Goal: Task Accomplishment & Management: Use online tool/utility

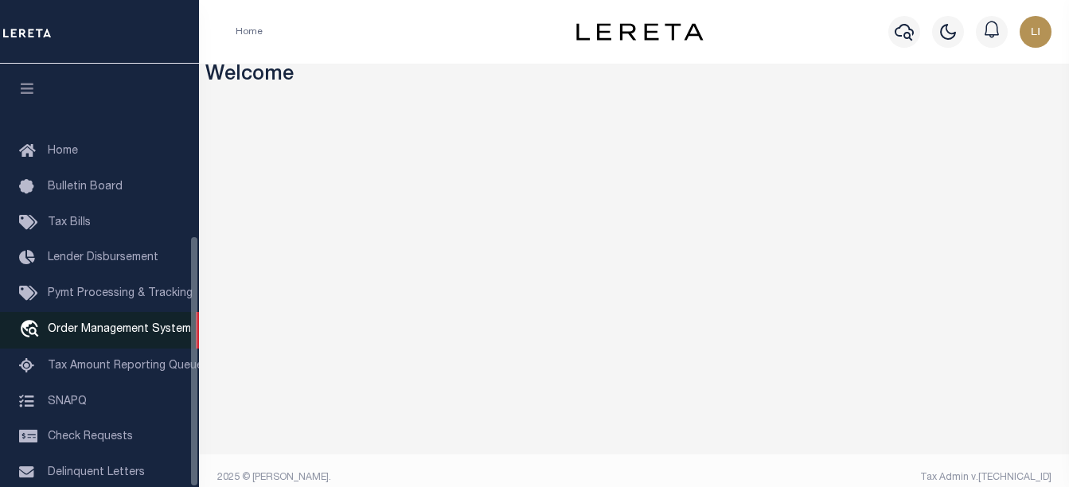
scroll to position [288, 0]
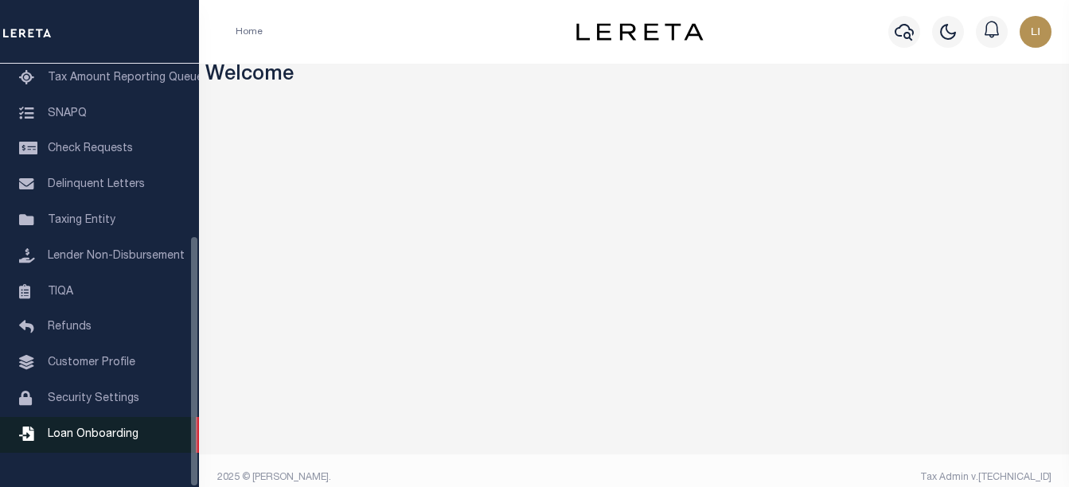
click at [55, 440] on span "Loan Onboarding" at bounding box center [93, 434] width 91 height 11
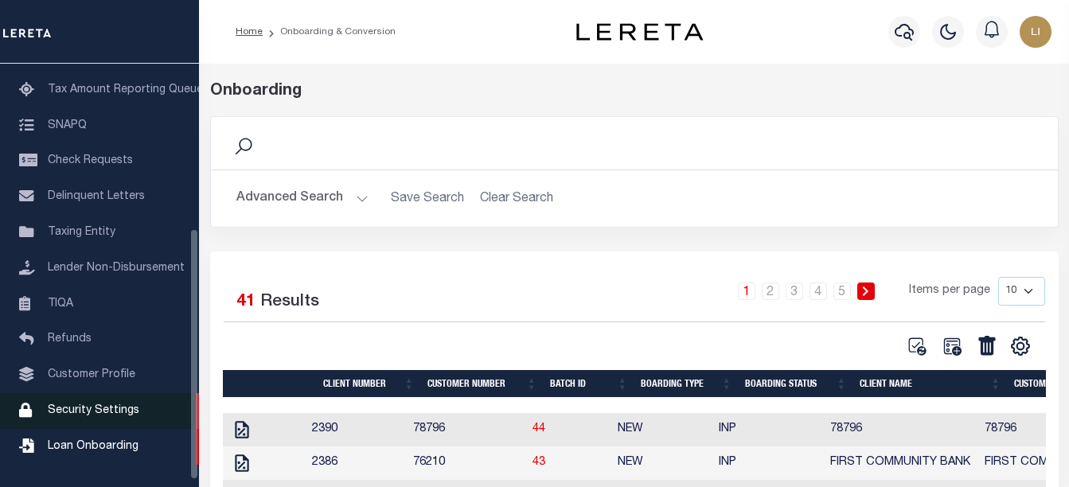
scroll to position [288, 0]
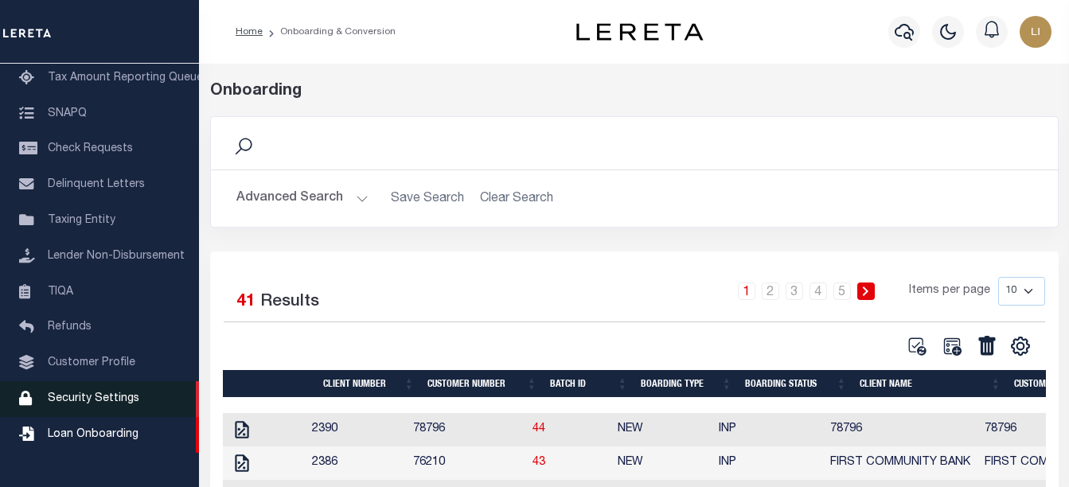
click at [88, 404] on span "Security Settings" at bounding box center [94, 398] width 92 height 11
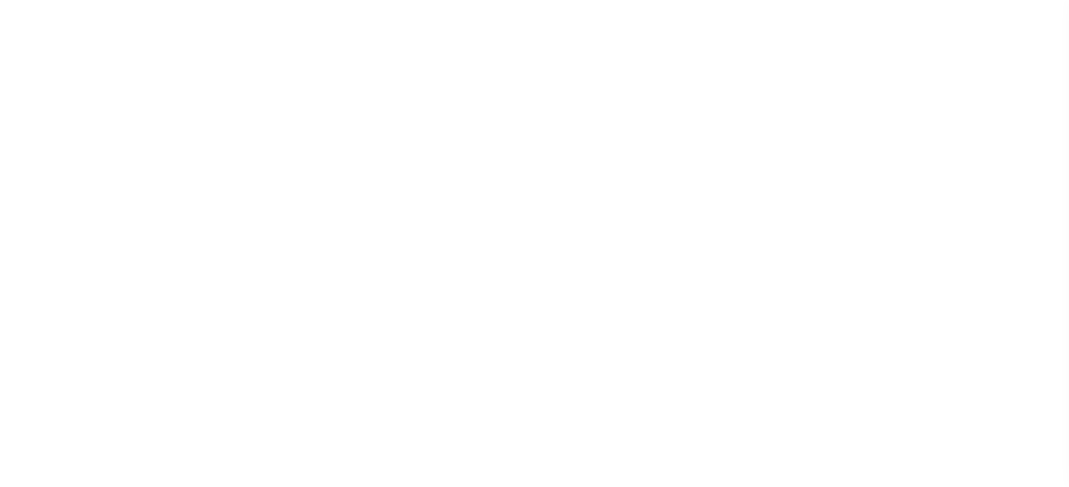
select select "100"
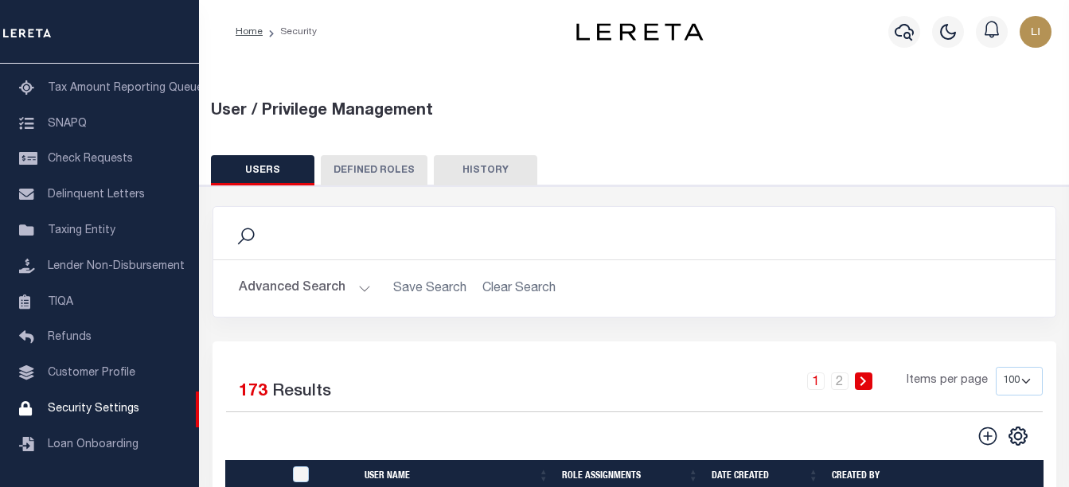
click at [359, 174] on button "DEFINED ROLES" at bounding box center [374, 170] width 107 height 30
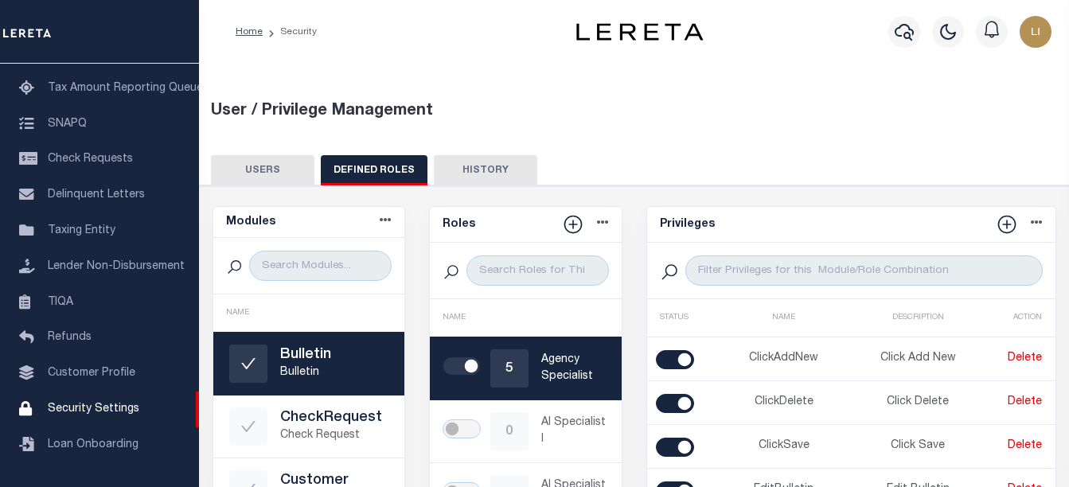
click at [254, 162] on button "USERS" at bounding box center [262, 170] width 103 height 30
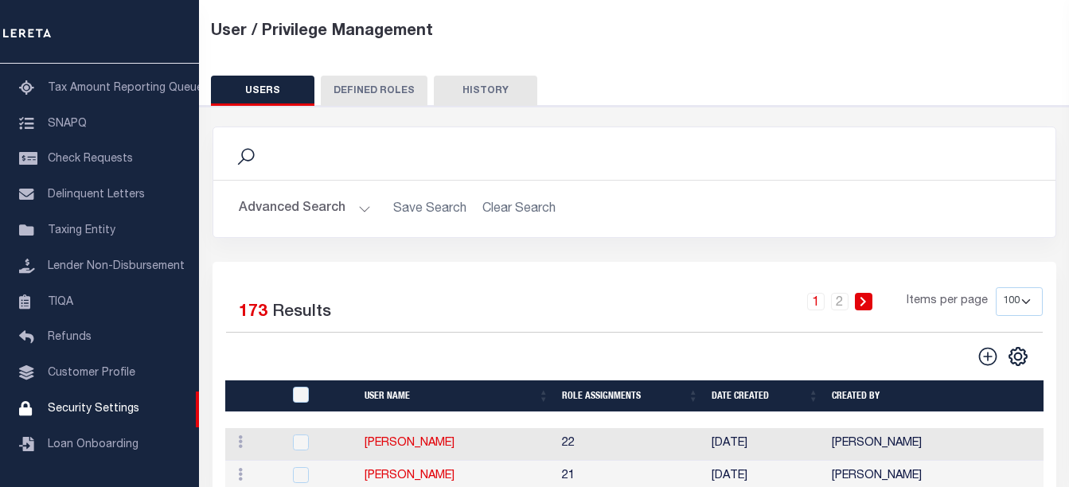
scroll to position [239, 0]
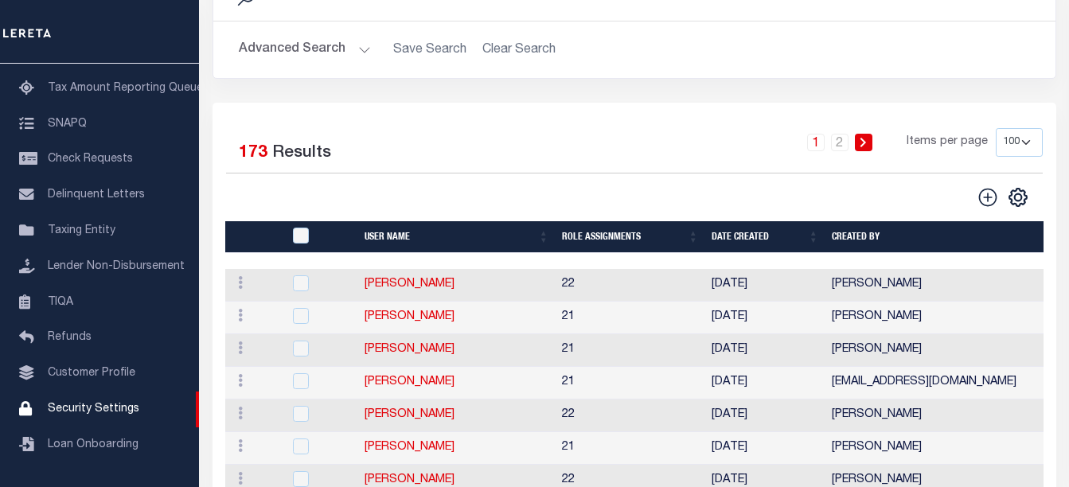
click at [353, 41] on button "Advanced Search" at bounding box center [305, 49] width 132 height 31
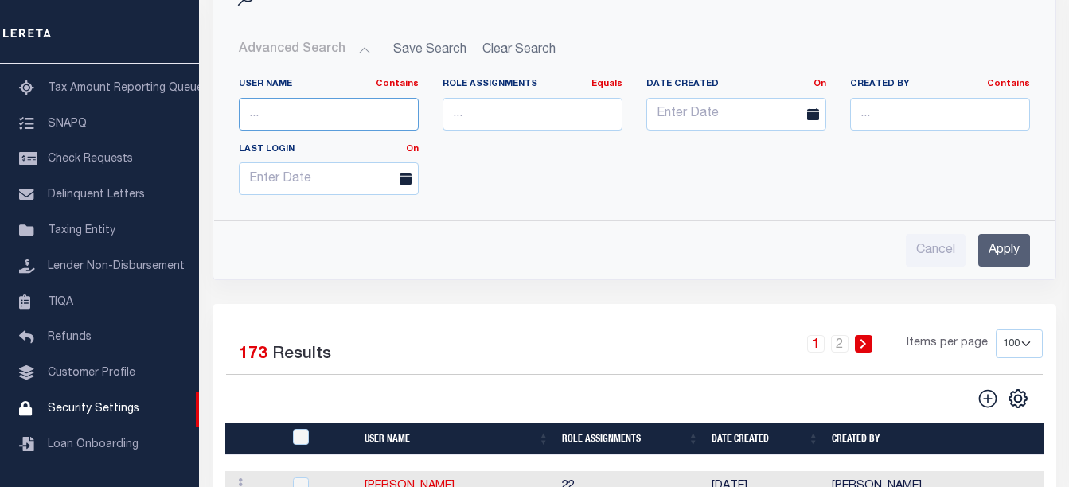
click at [380, 114] on input "text" at bounding box center [329, 114] width 180 height 33
type input "chris"
click at [1018, 243] on input "Apply" at bounding box center [1004, 250] width 52 height 33
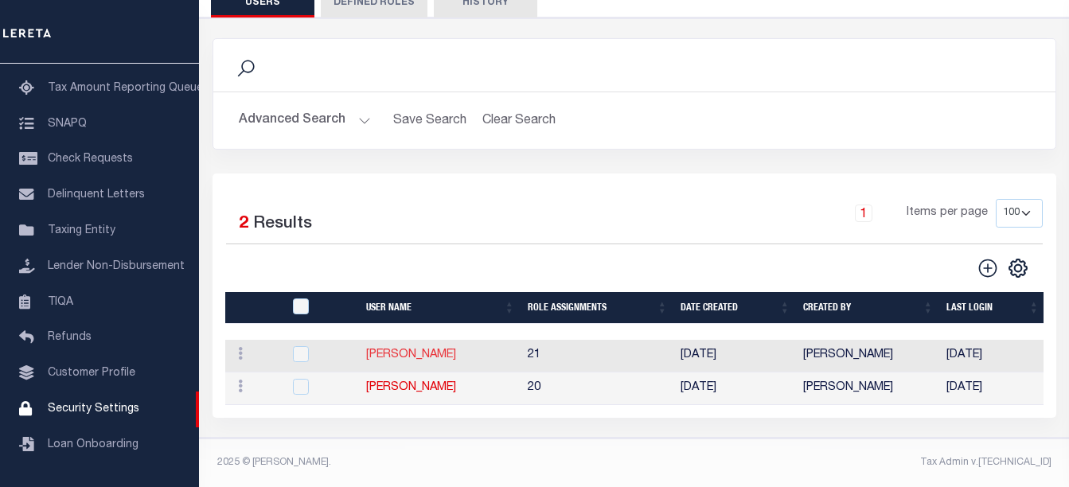
click at [399, 349] on link "Chris Prado" at bounding box center [411, 354] width 90 height 11
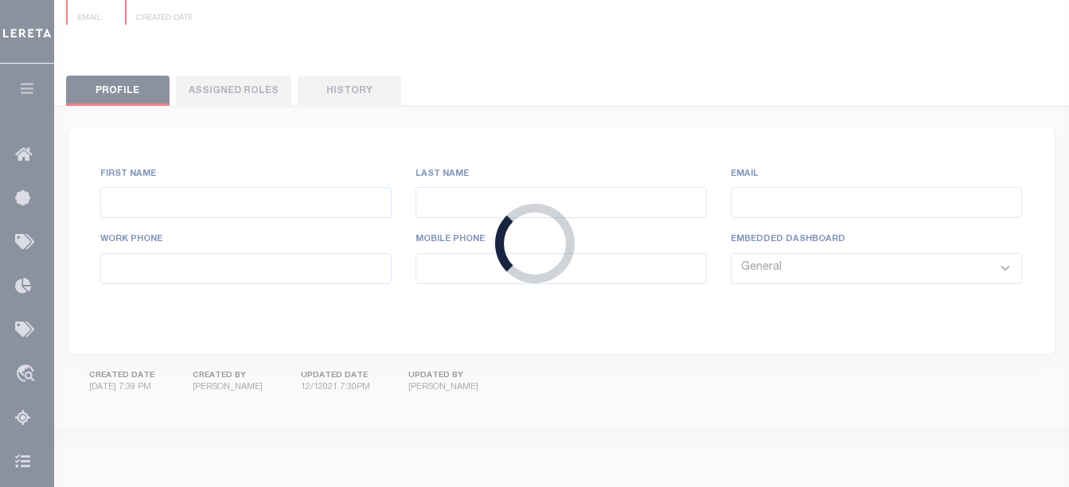
type input "Chris"
type input "Prado"
type input "Chris.Prado@accumatch.com"
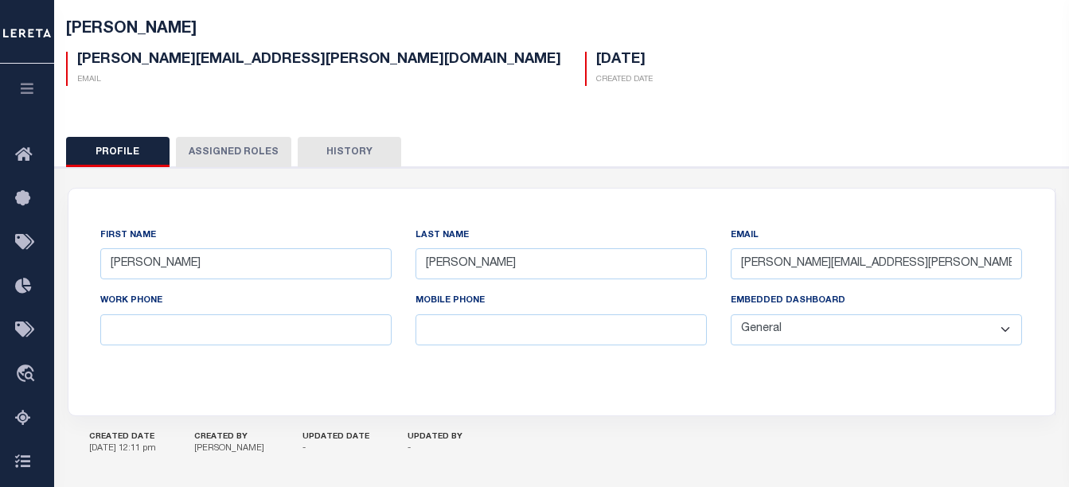
scroll to position [159, 0]
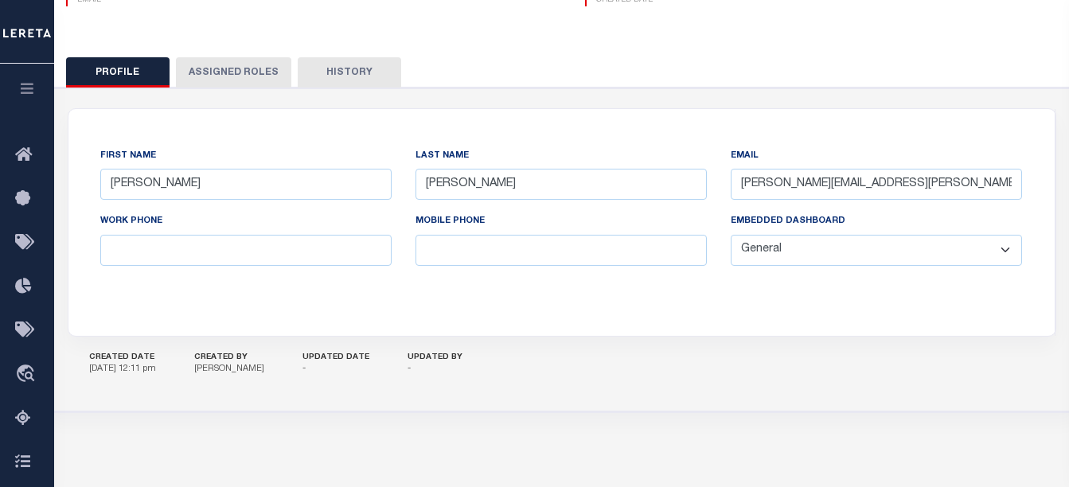
click at [248, 72] on button "Assigned Roles" at bounding box center [233, 72] width 115 height 30
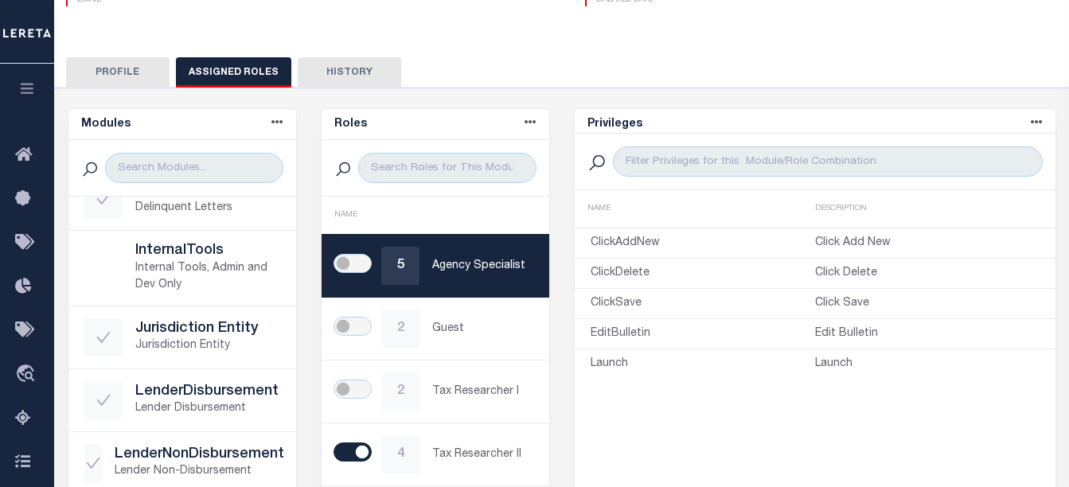
scroll to position [477, 0]
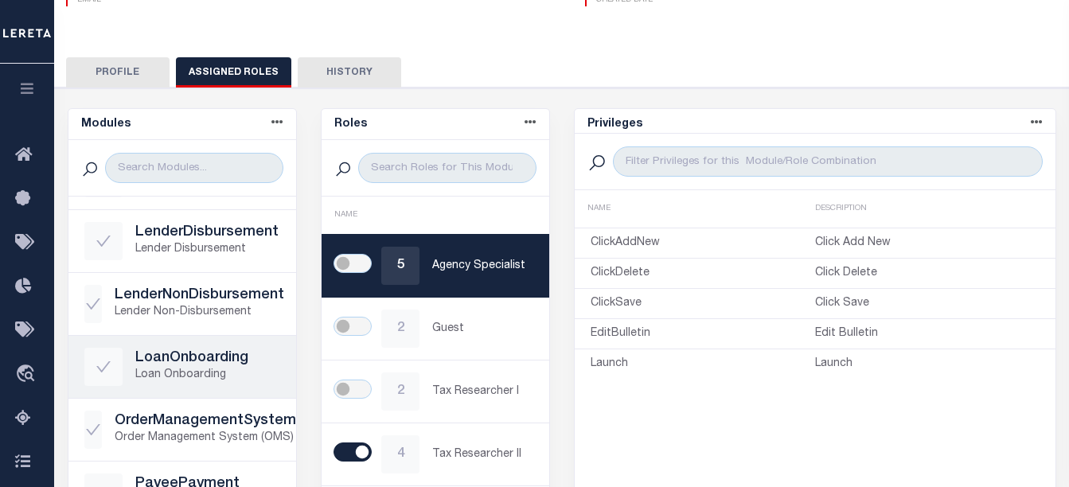
click at [181, 368] on p "Loan Onboarding" at bounding box center [207, 375] width 145 height 17
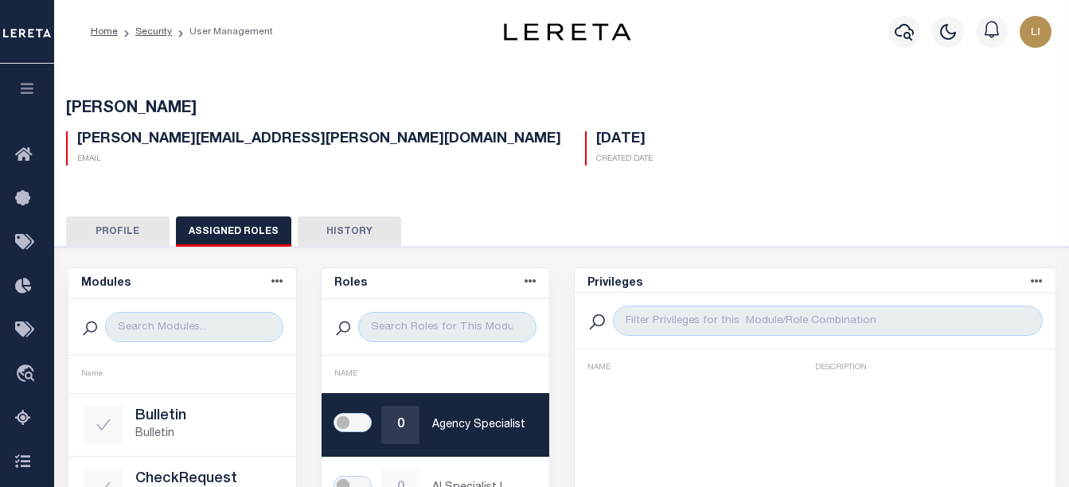
scroll to position [80, 0]
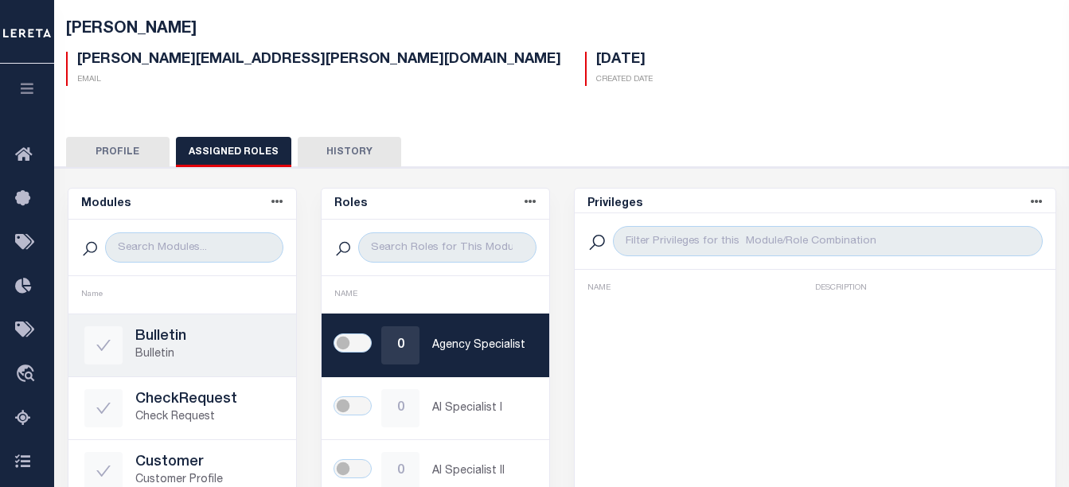
click at [167, 347] on p "Bulletin" at bounding box center [207, 354] width 145 height 17
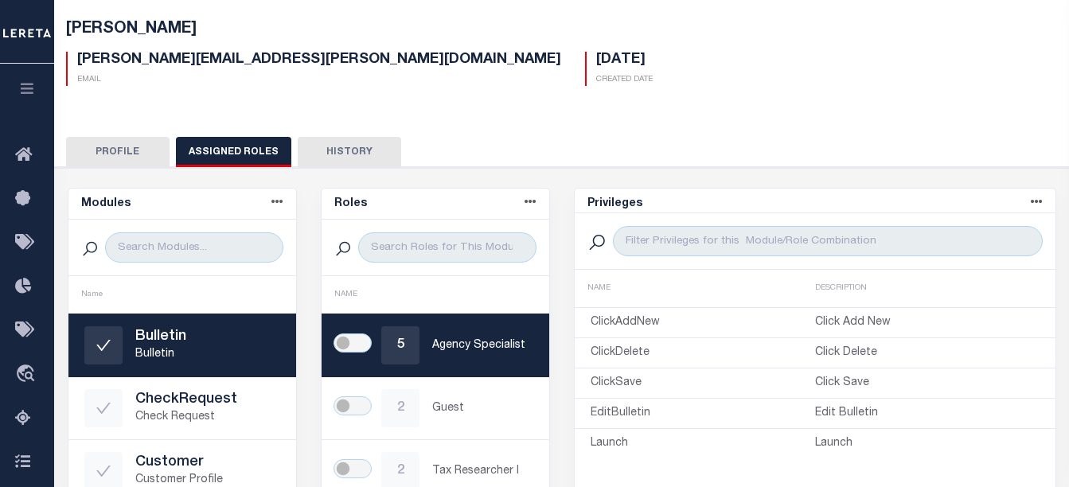
click at [31, 85] on icon "button" at bounding box center [27, 88] width 18 height 14
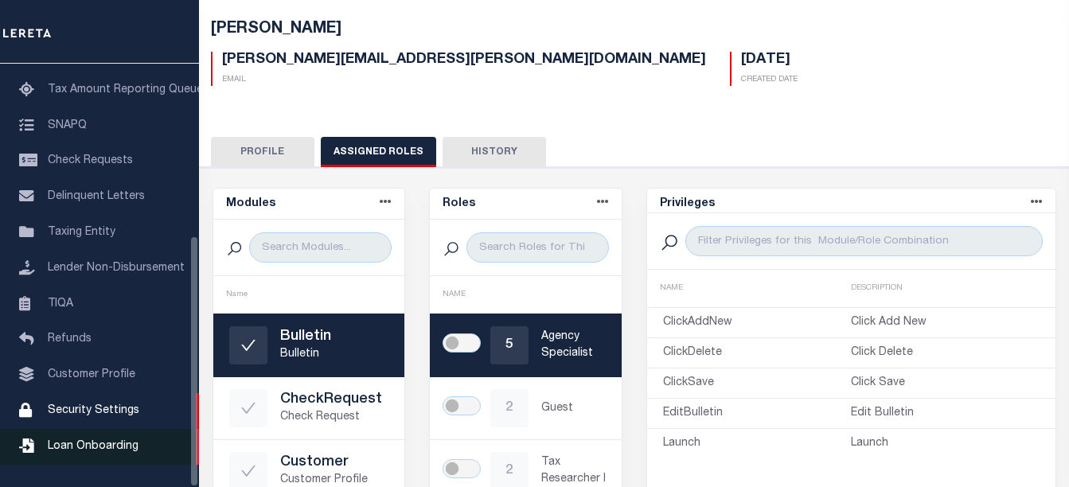
scroll to position [288, 0]
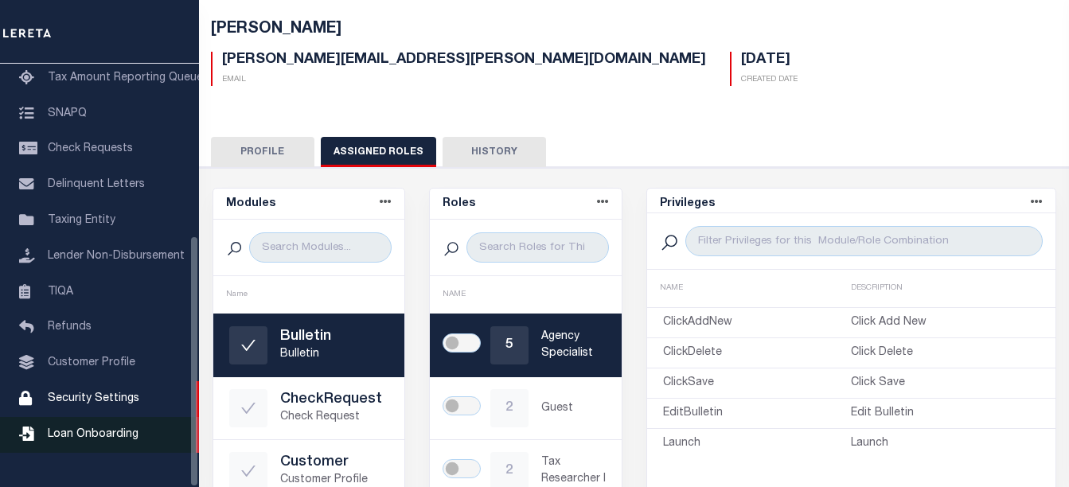
click at [85, 440] on span "Loan Onboarding" at bounding box center [93, 434] width 91 height 11
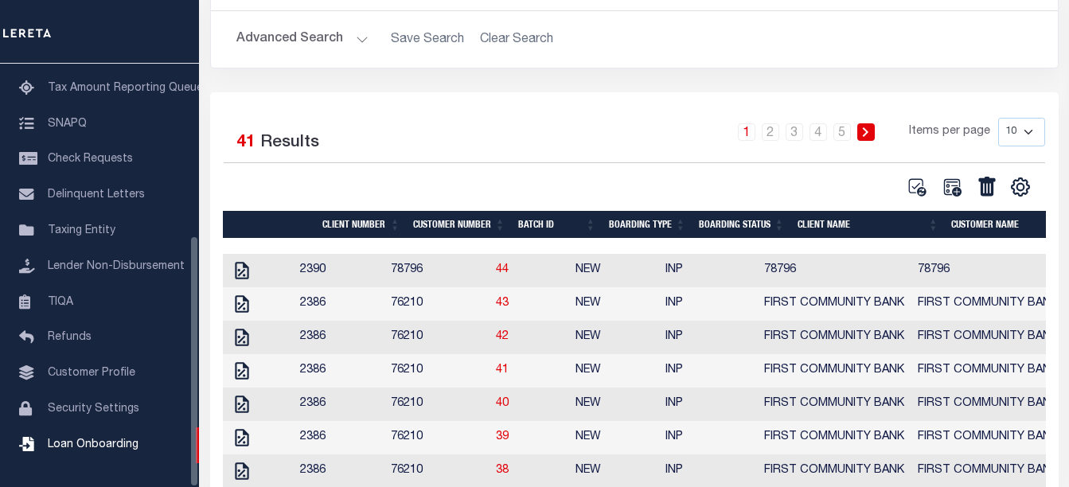
scroll to position [239, 0]
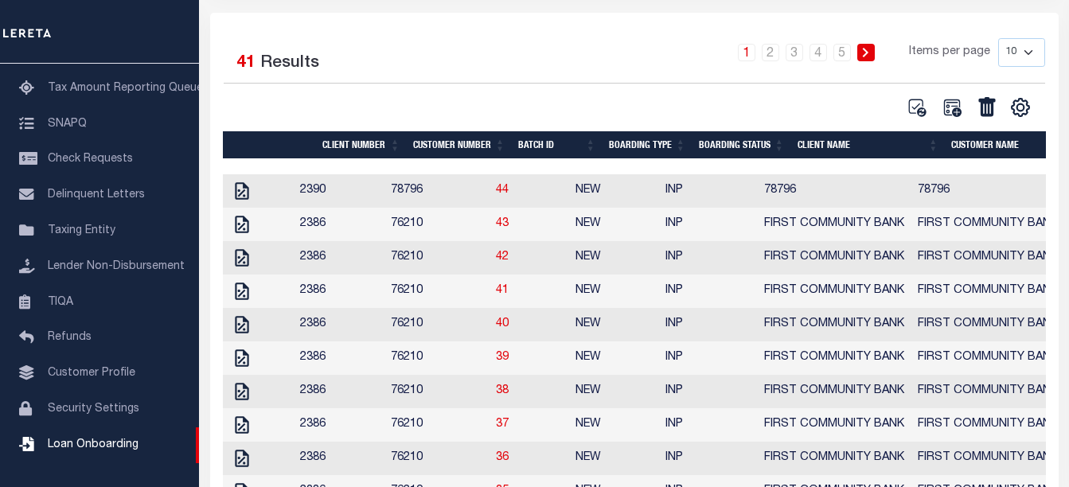
click at [1021, 54] on select "10 25 50 100" at bounding box center [1021, 52] width 47 height 29
select select "100"
click at [998, 38] on select "10 25 50 100" at bounding box center [1021, 52] width 47 height 29
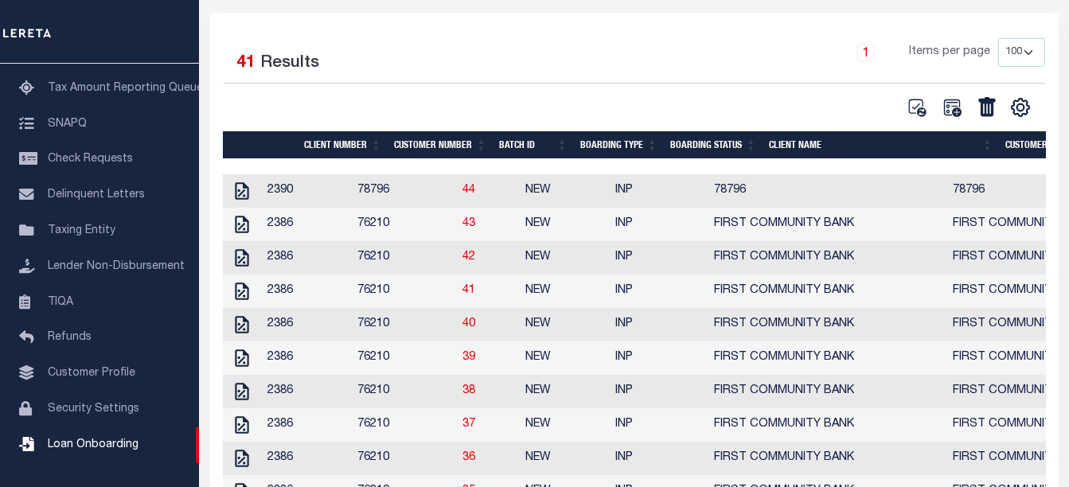
click at [621, 60] on div "1 Items per page 10 25 50 100" at bounding box center [739, 58] width 610 height 41
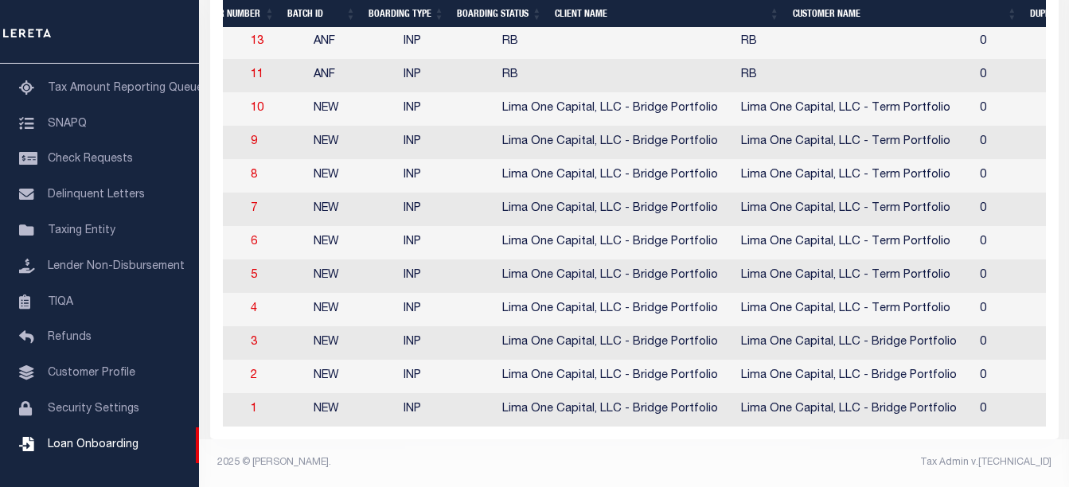
scroll to position [0, 0]
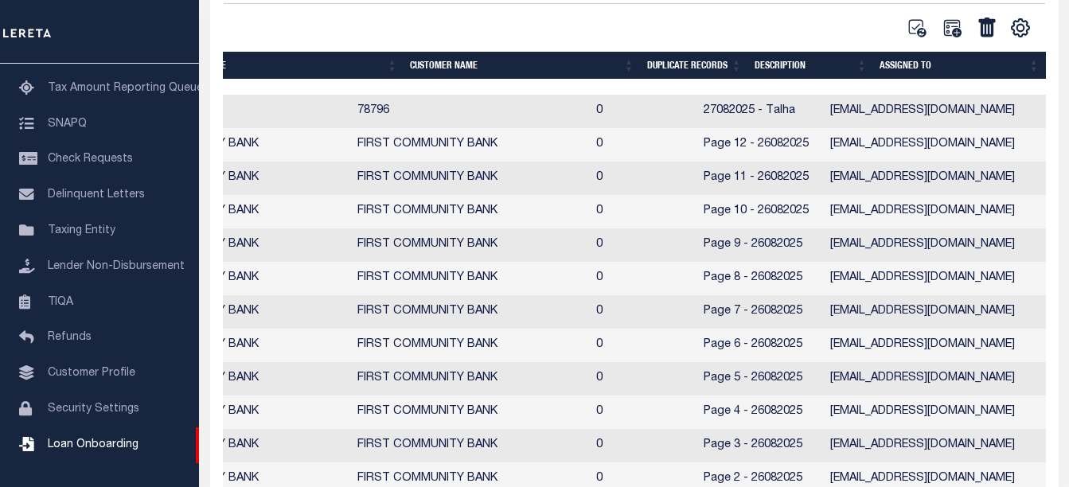
click at [676, 86] on div at bounding box center [337, 87] width 1418 height 16
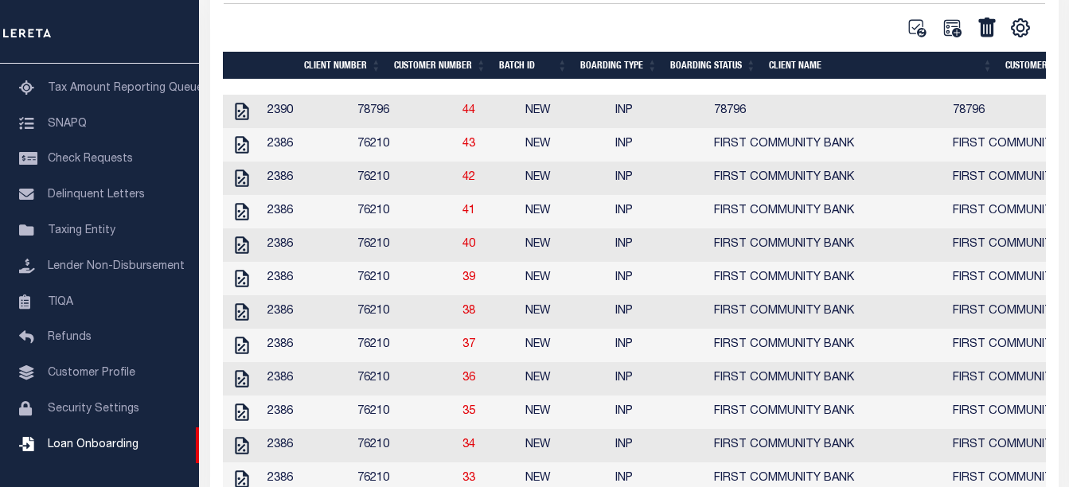
click at [243, 84] on div at bounding box center [932, 87] width 1418 height 16
click at [232, 111] on icon at bounding box center [242, 111] width 21 height 21
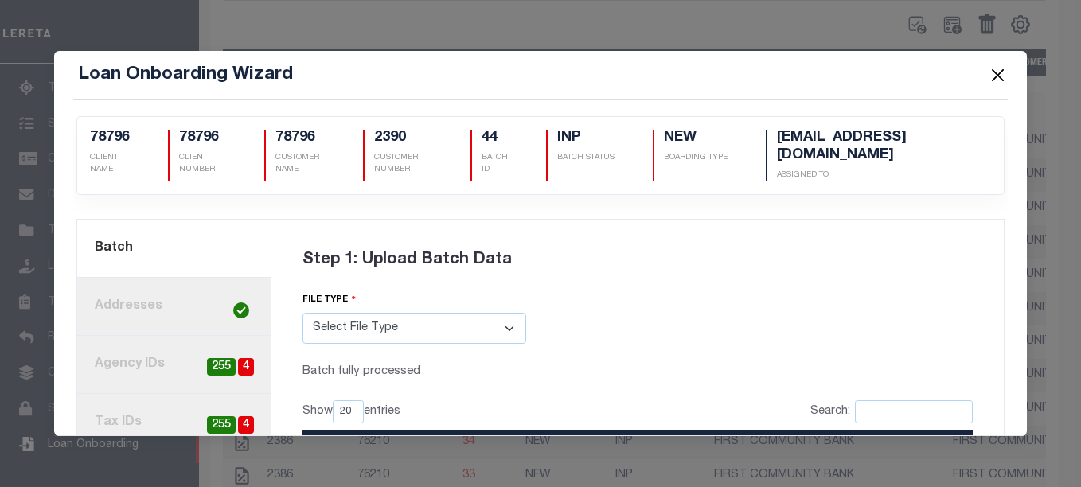
scroll to position [291, 0]
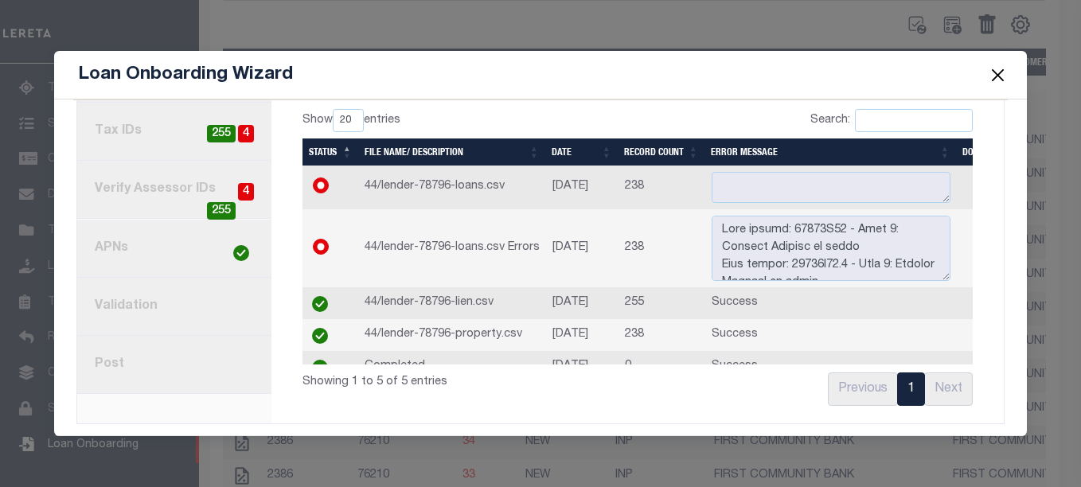
click at [111, 356] on link "8. Post" at bounding box center [174, 365] width 194 height 58
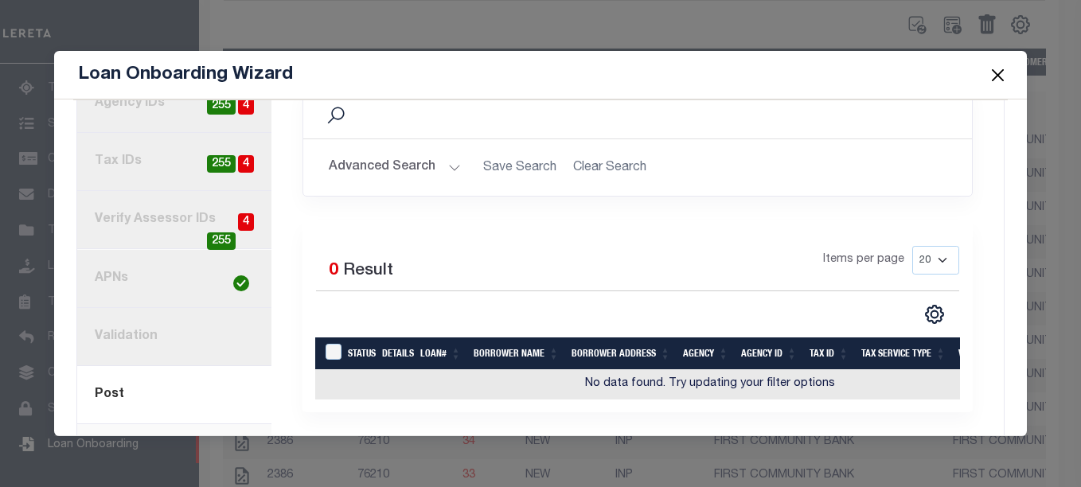
scroll to position [287, 0]
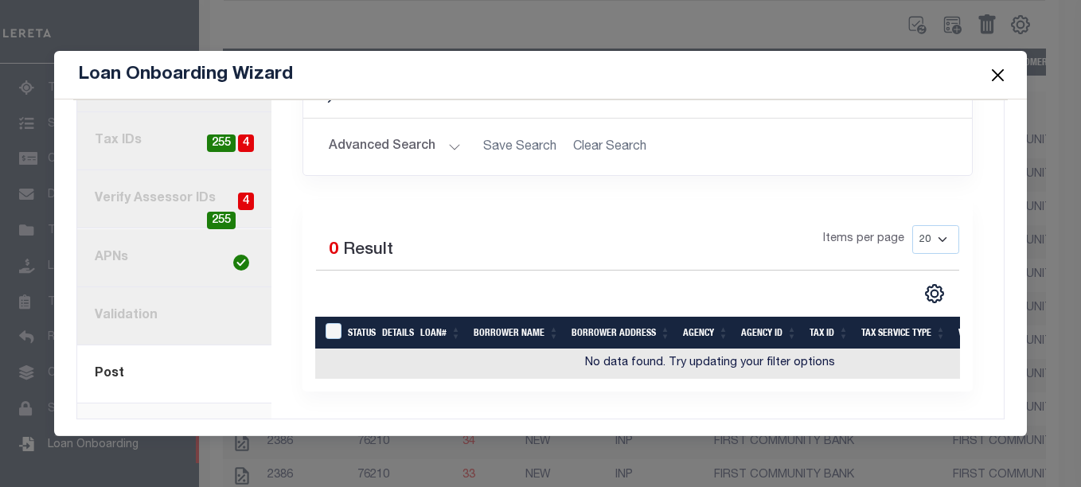
click at [995, 72] on button "Close" at bounding box center [997, 74] width 21 height 21
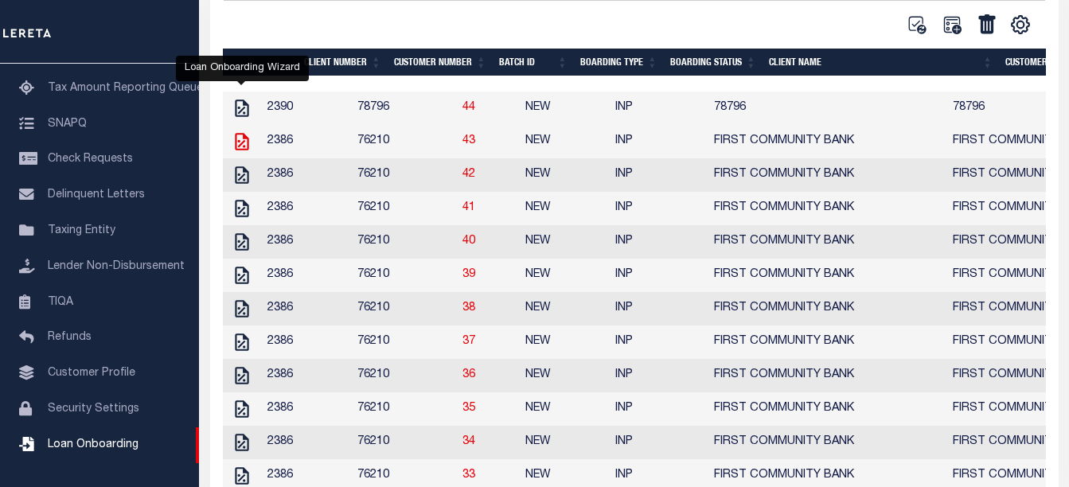
click at [241, 143] on icon "" at bounding box center [242, 141] width 21 height 21
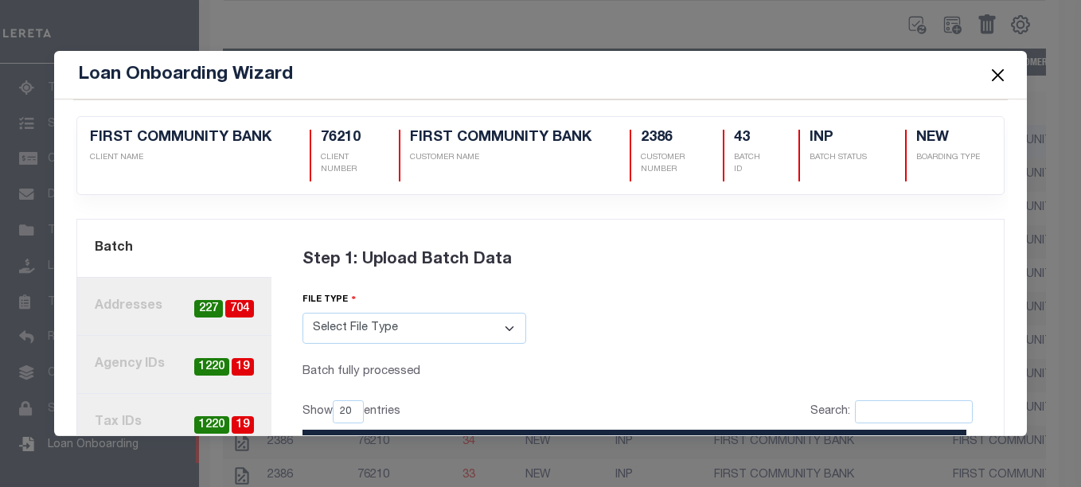
scroll to position [291, 0]
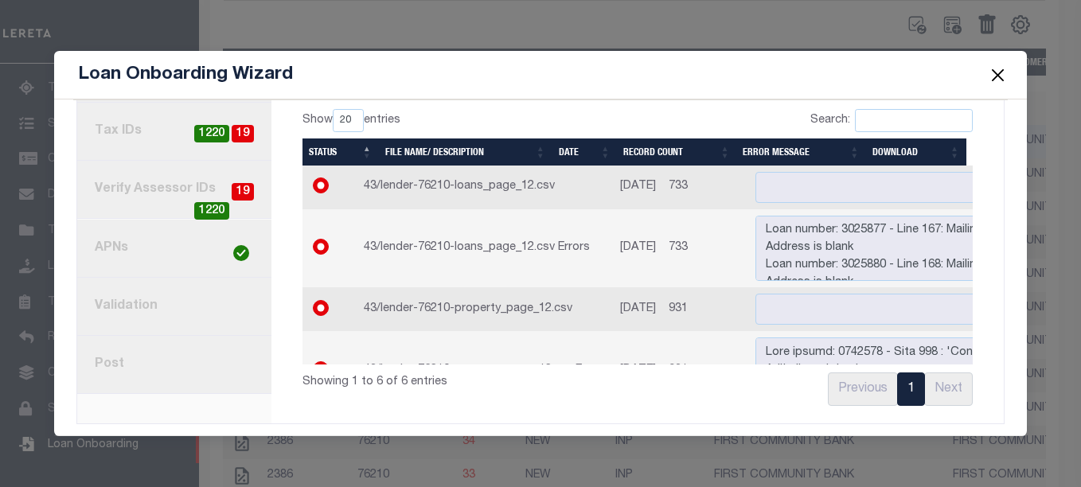
click at [93, 363] on link "8. Post" at bounding box center [174, 365] width 194 height 58
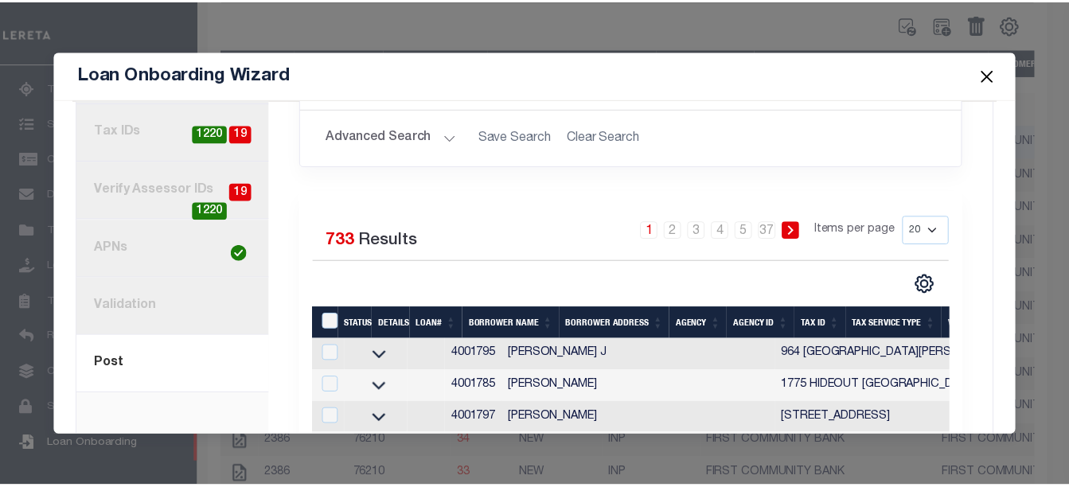
scroll to position [450, 0]
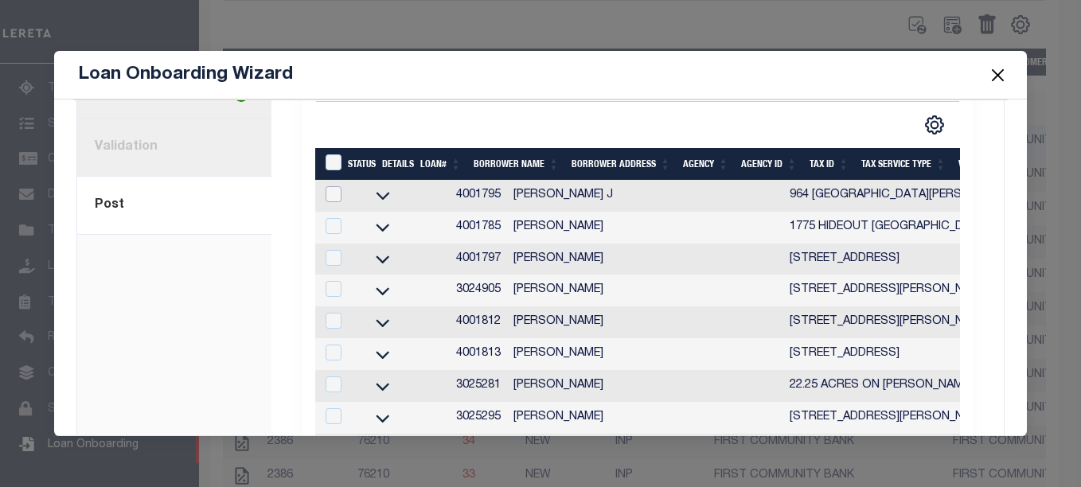
click at [329, 195] on input "checkbox" at bounding box center [333, 194] width 16 height 16
checkbox input "true"
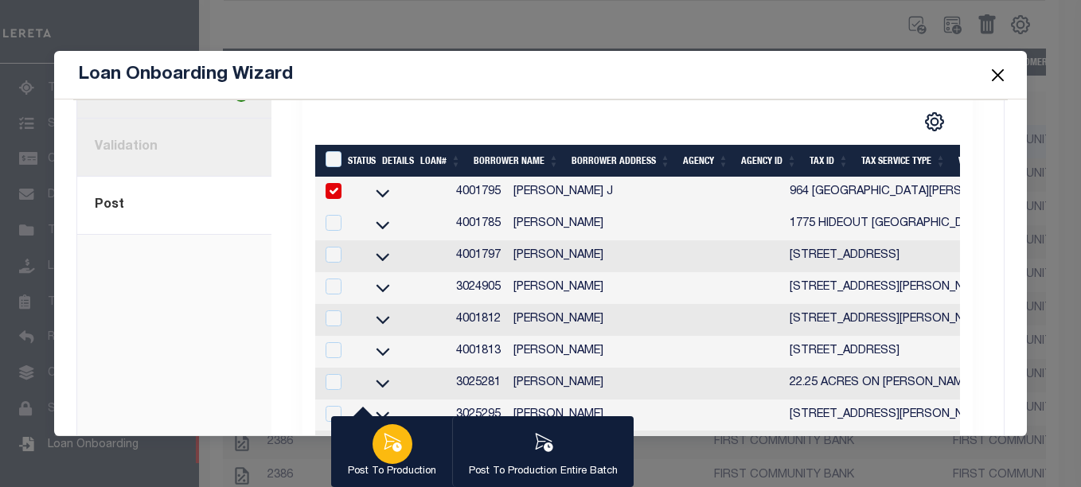
click at [421, 461] on button "Post To Production" at bounding box center [391, 452] width 121 height 72
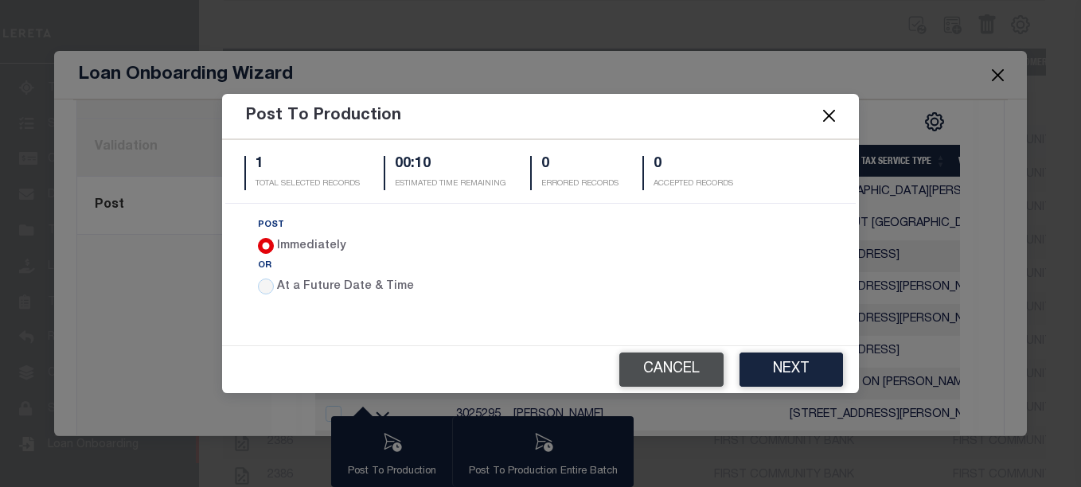
click at [664, 380] on button "Cancel" at bounding box center [671, 370] width 104 height 34
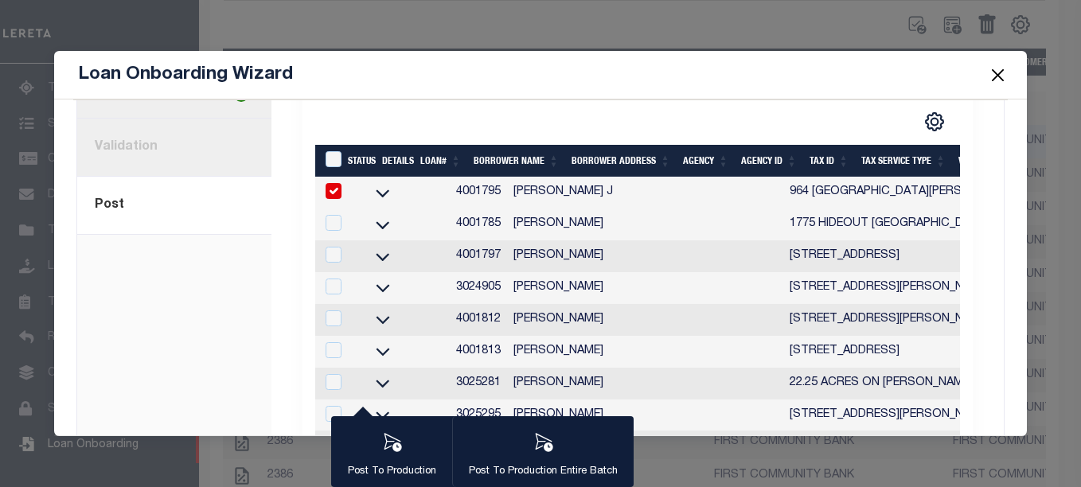
click at [987, 80] on button "Close" at bounding box center [997, 74] width 21 height 21
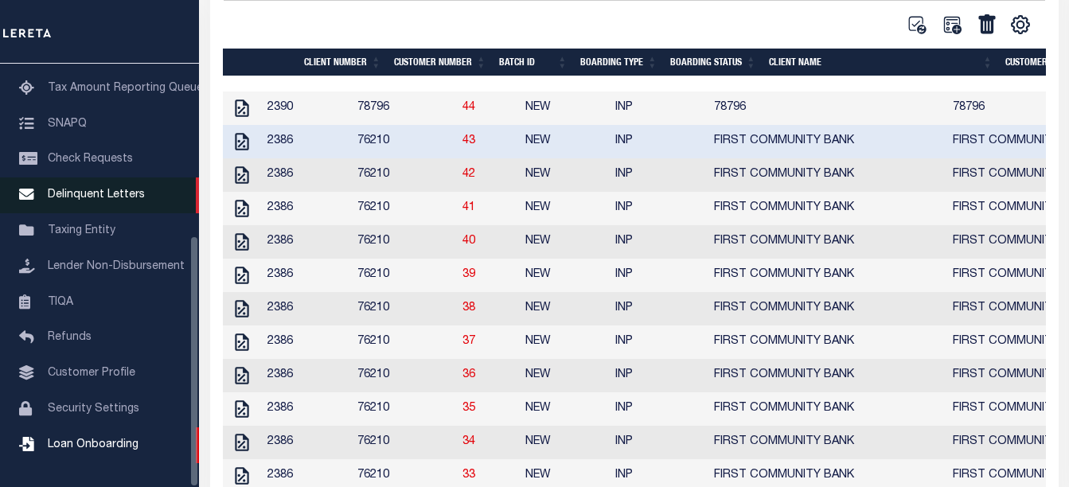
scroll to position [0, 0]
